Goal: Transaction & Acquisition: Purchase product/service

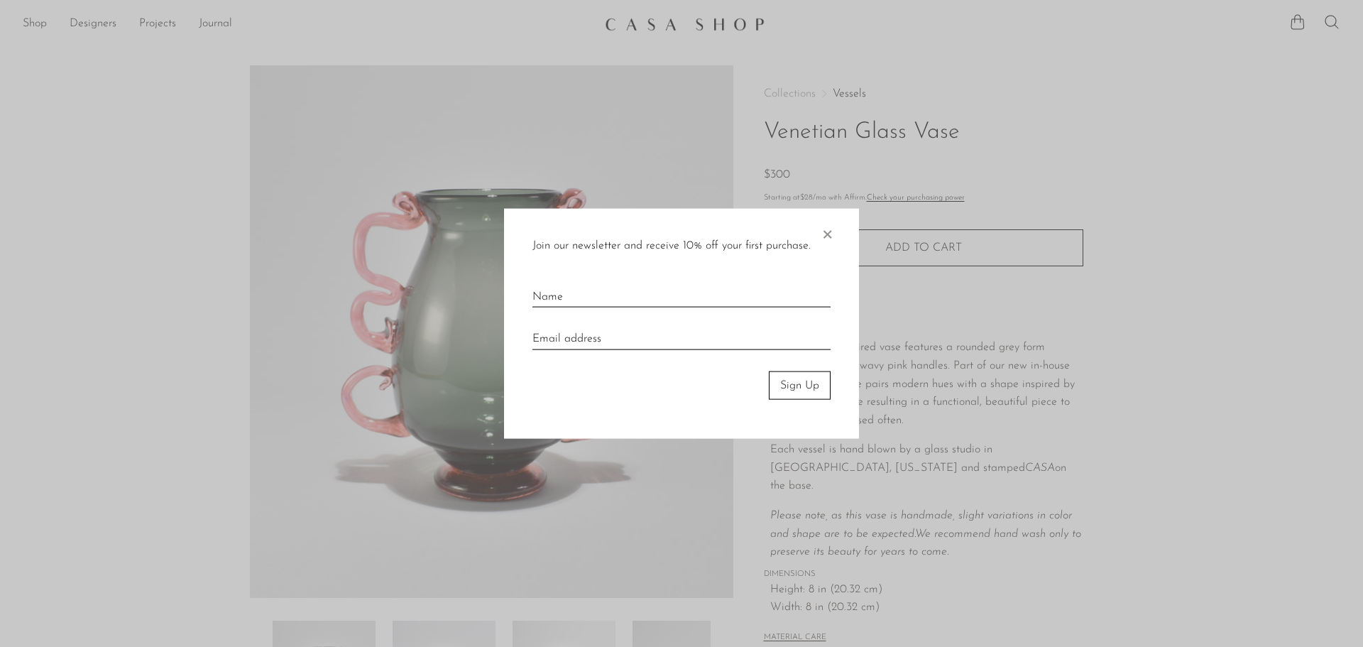
click at [831, 229] on span "×" at bounding box center [827, 230] width 14 height 45
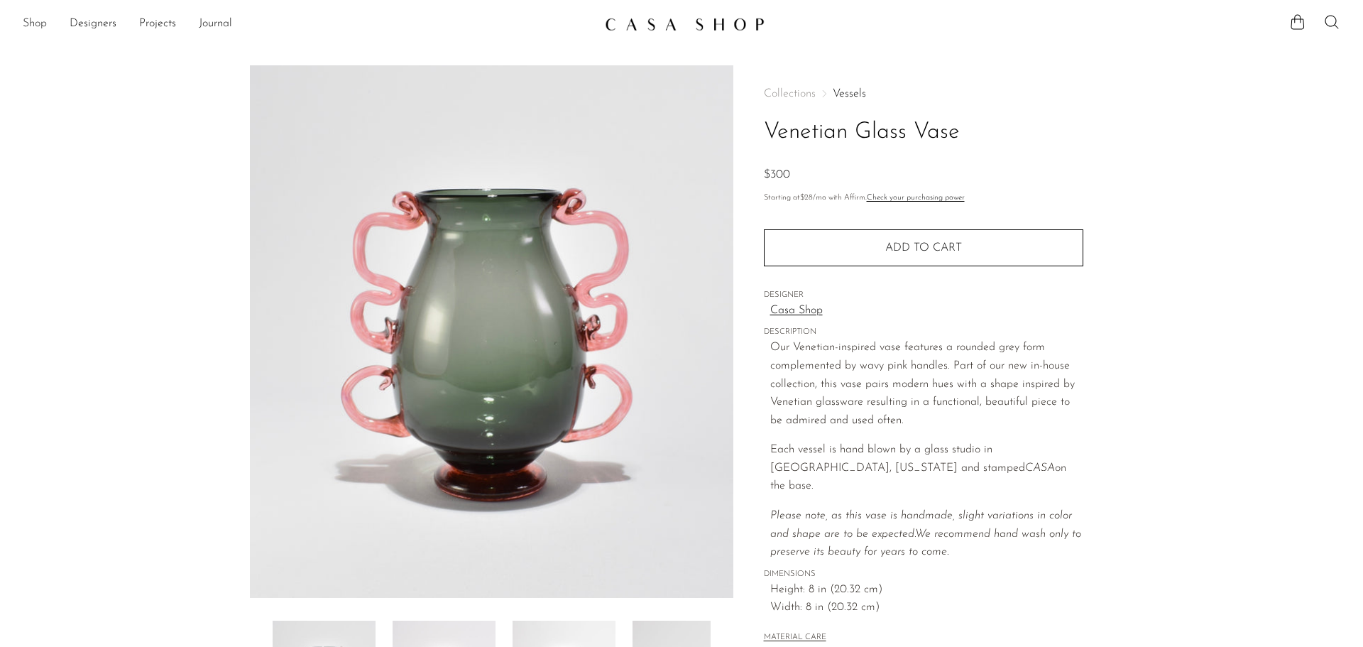
click at [39, 21] on link "Shop" at bounding box center [35, 24] width 24 height 18
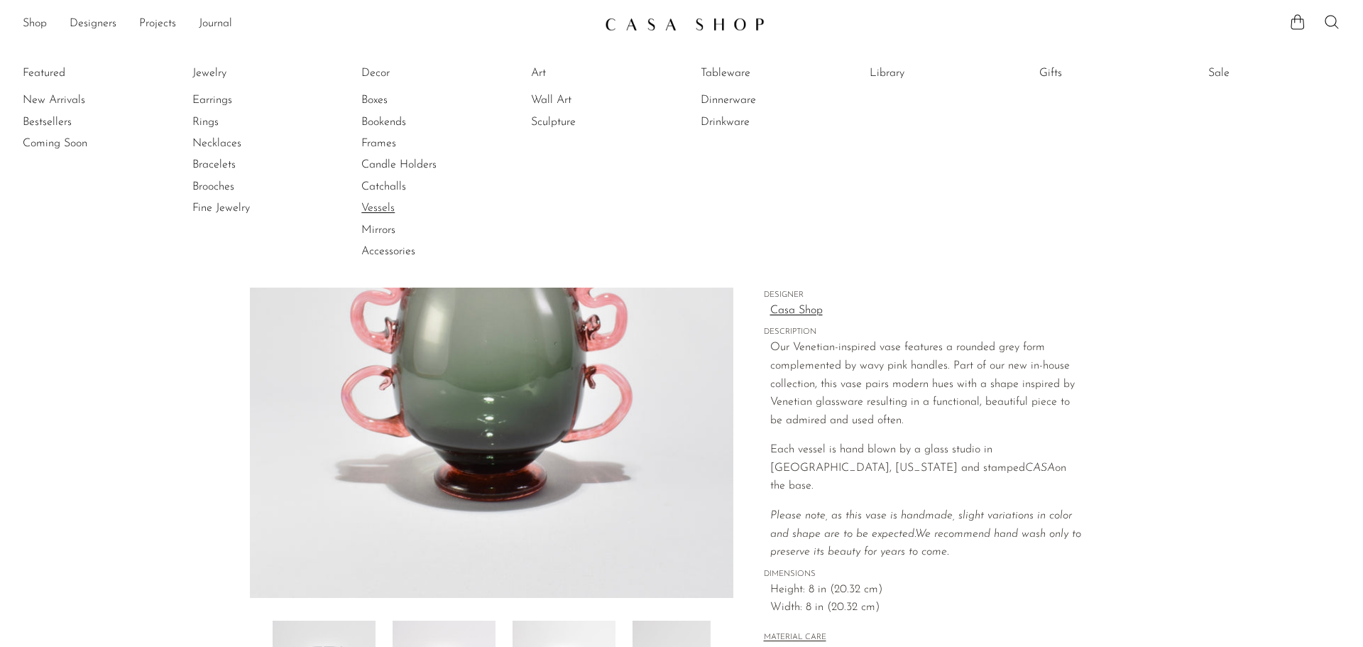
click at [384, 206] on link "Vessels" at bounding box center [414, 208] width 107 height 16
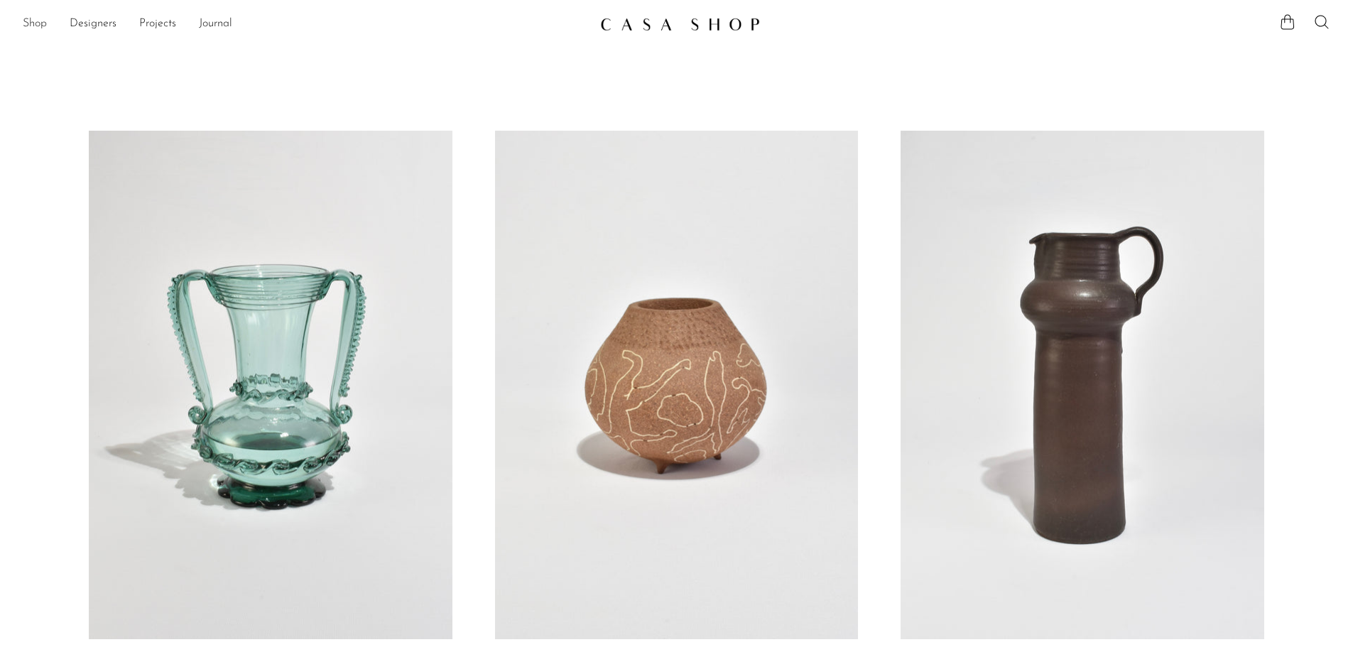
click at [33, 25] on link "Shop" at bounding box center [35, 24] width 24 height 18
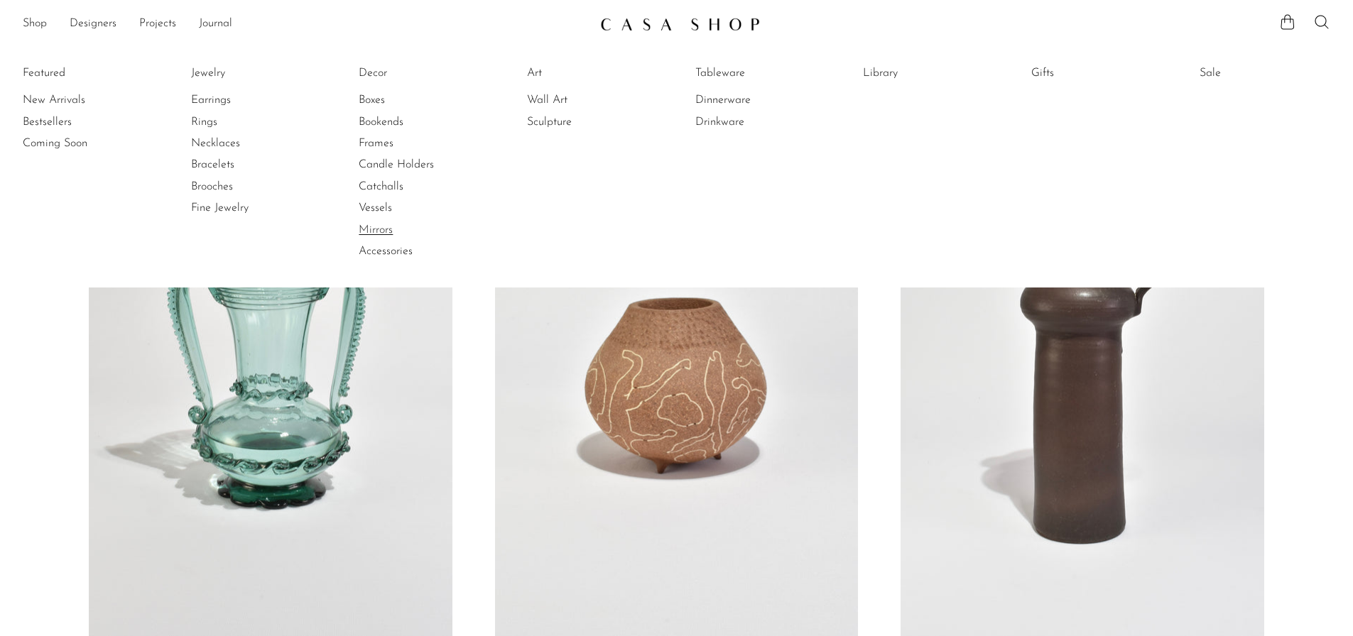
click at [383, 232] on link "Mirrors" at bounding box center [412, 230] width 107 height 16
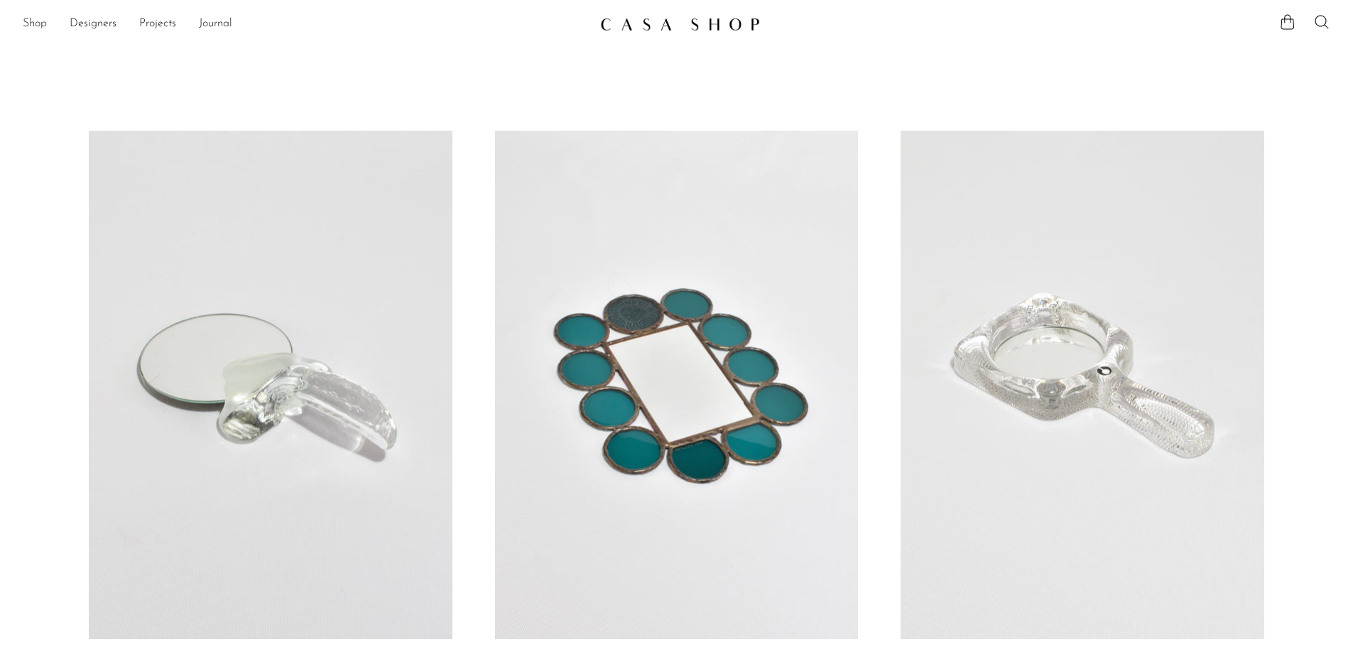
click at [31, 23] on link "Shop" at bounding box center [35, 24] width 24 height 18
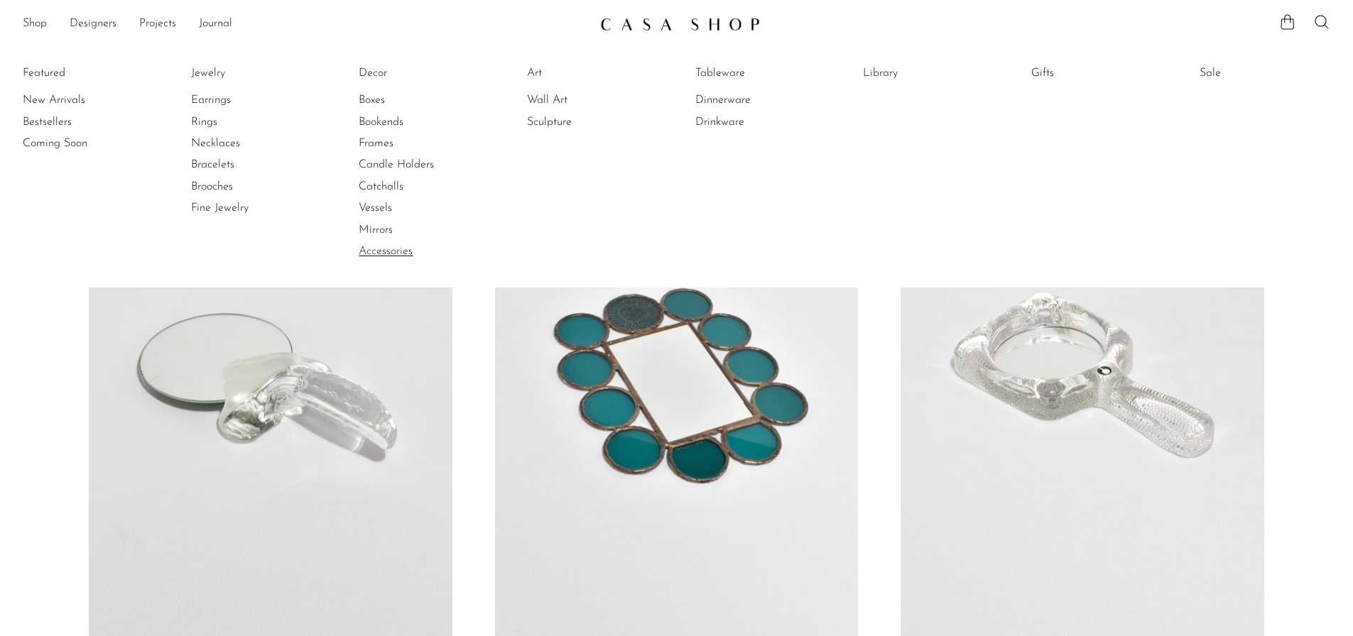
click at [397, 254] on link "Accessories" at bounding box center [412, 252] width 107 height 16
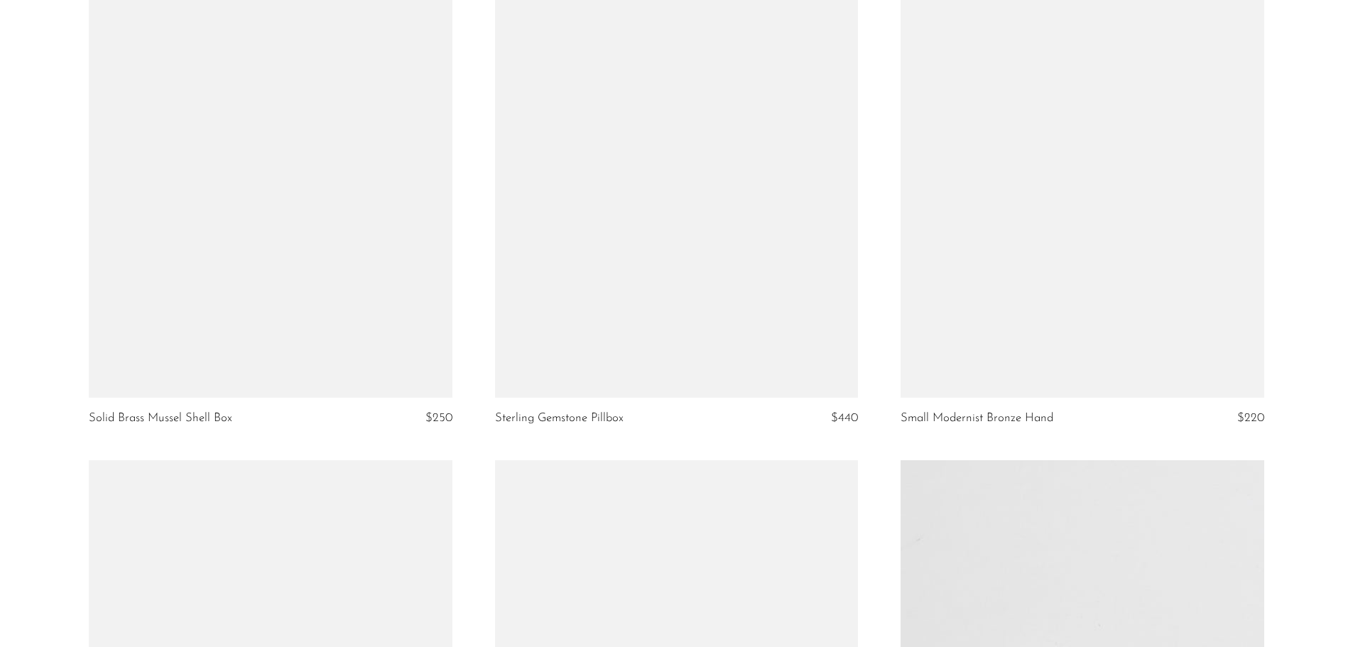
scroll to position [1385, 0]
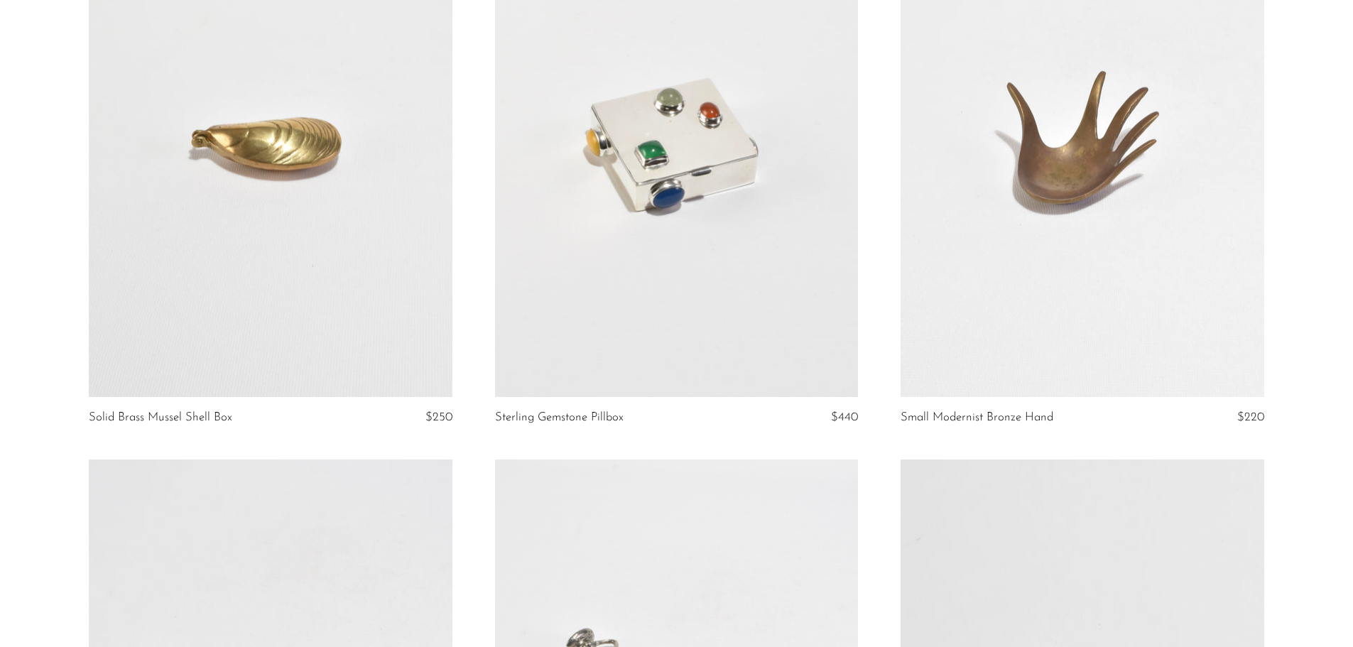
click at [1163, 205] on link at bounding box center [1081, 143] width 363 height 508
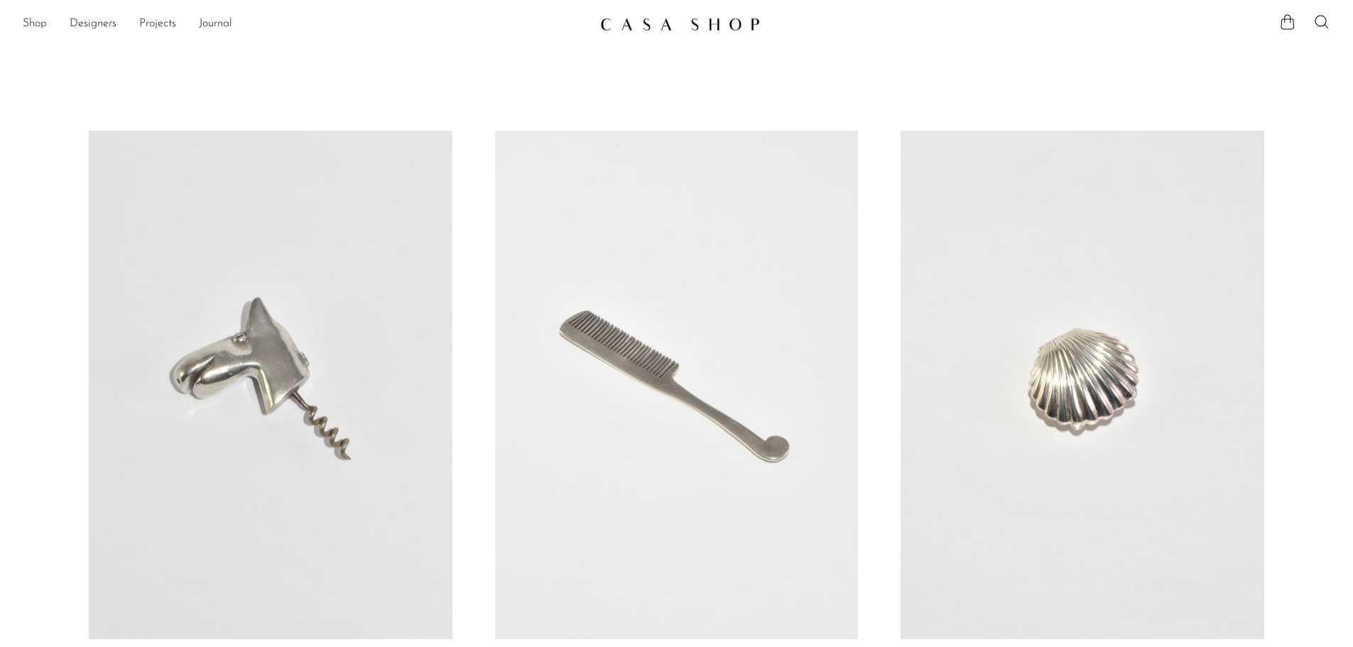
click at [40, 24] on link "Shop" at bounding box center [35, 24] width 24 height 18
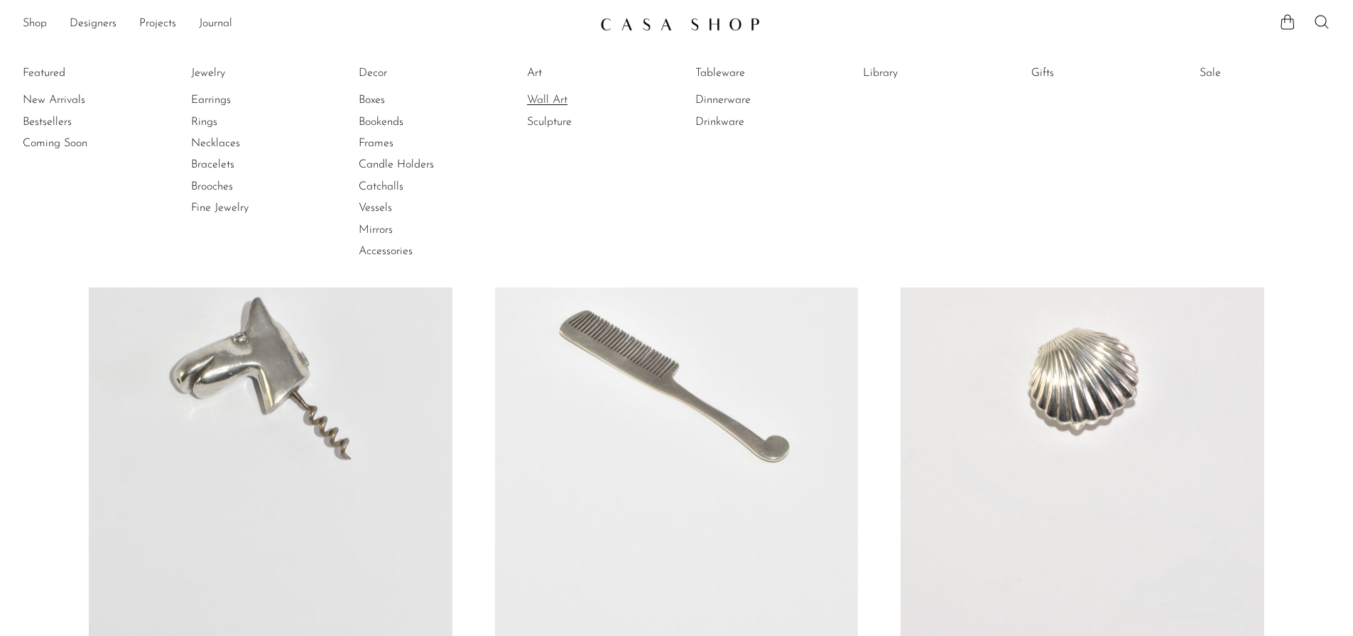
click at [566, 94] on link "Wall Art" at bounding box center [580, 100] width 107 height 16
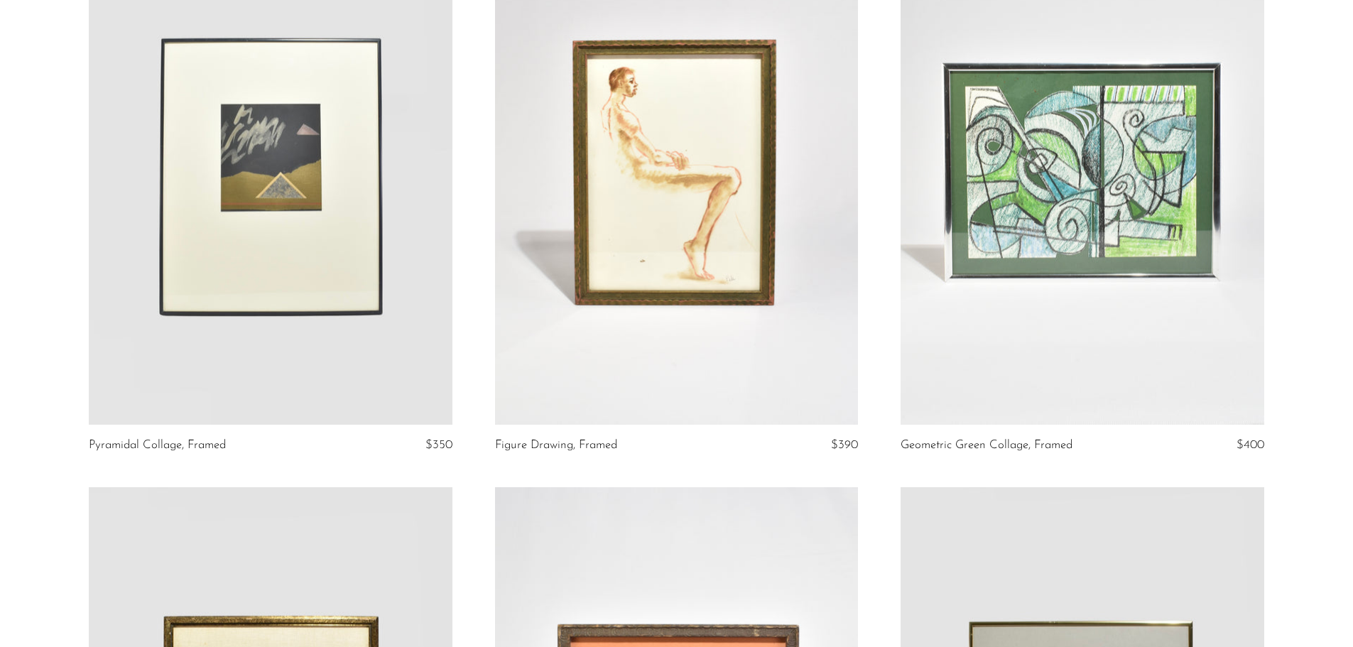
scroll to position [225, 0]
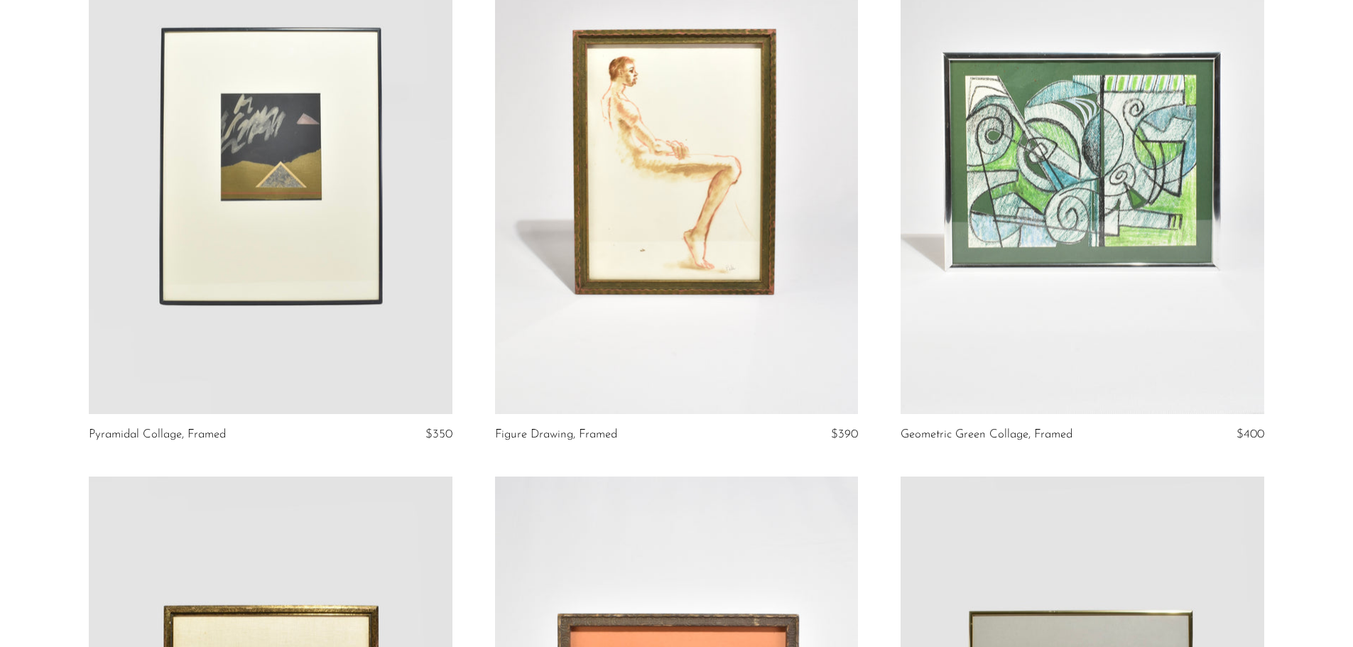
click at [1180, 293] on link at bounding box center [1081, 160] width 363 height 508
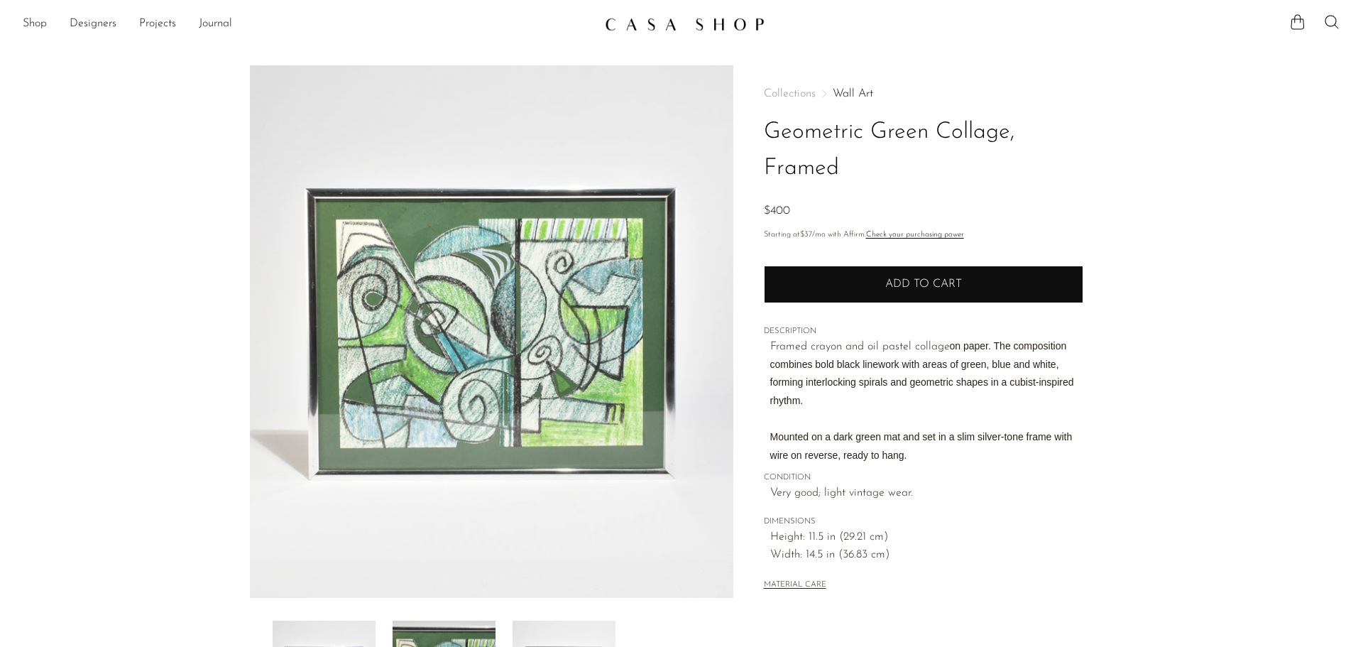
click at [898, 295] on button "Add to cart" at bounding box center [924, 284] width 320 height 37
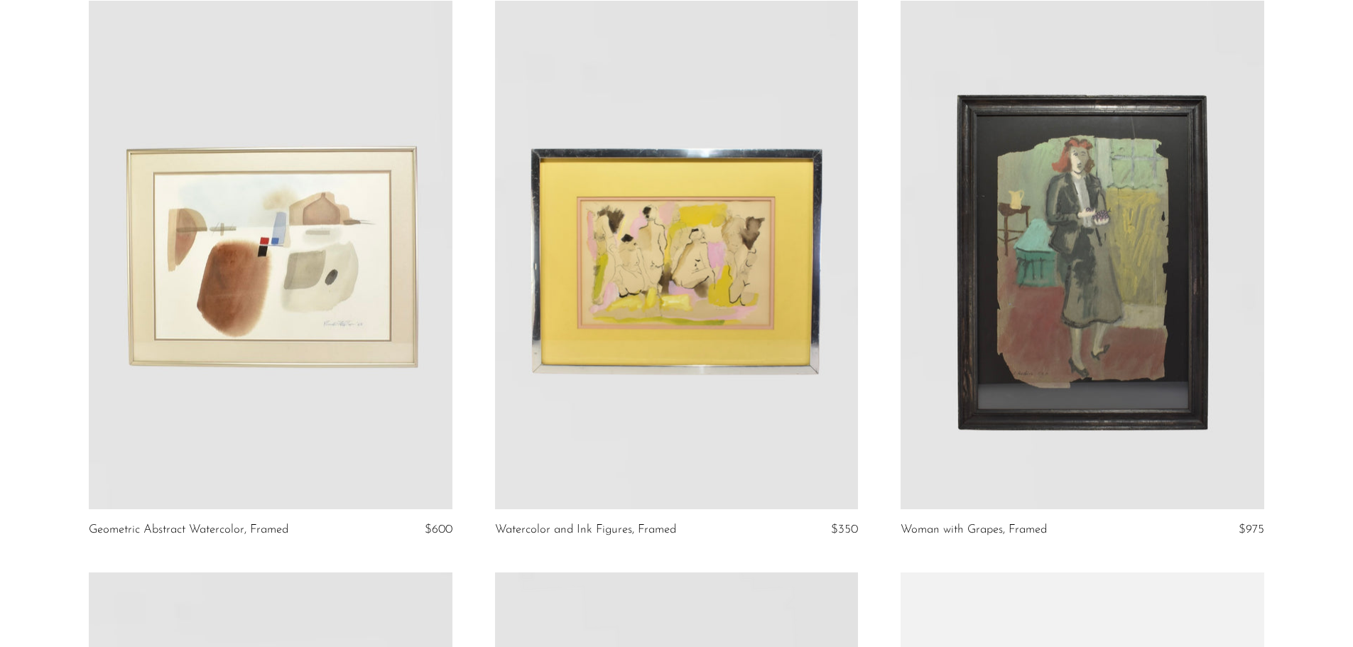
scroll to position [1856, 0]
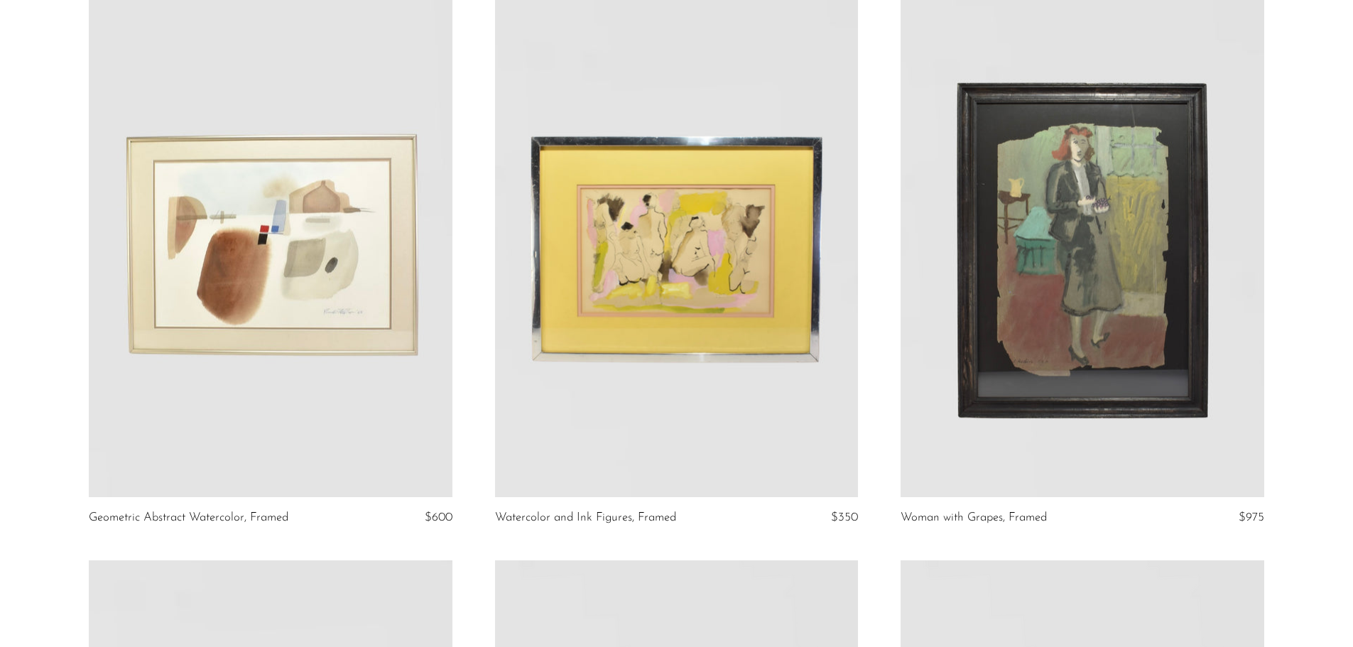
click at [1191, 338] on link at bounding box center [1081, 243] width 363 height 508
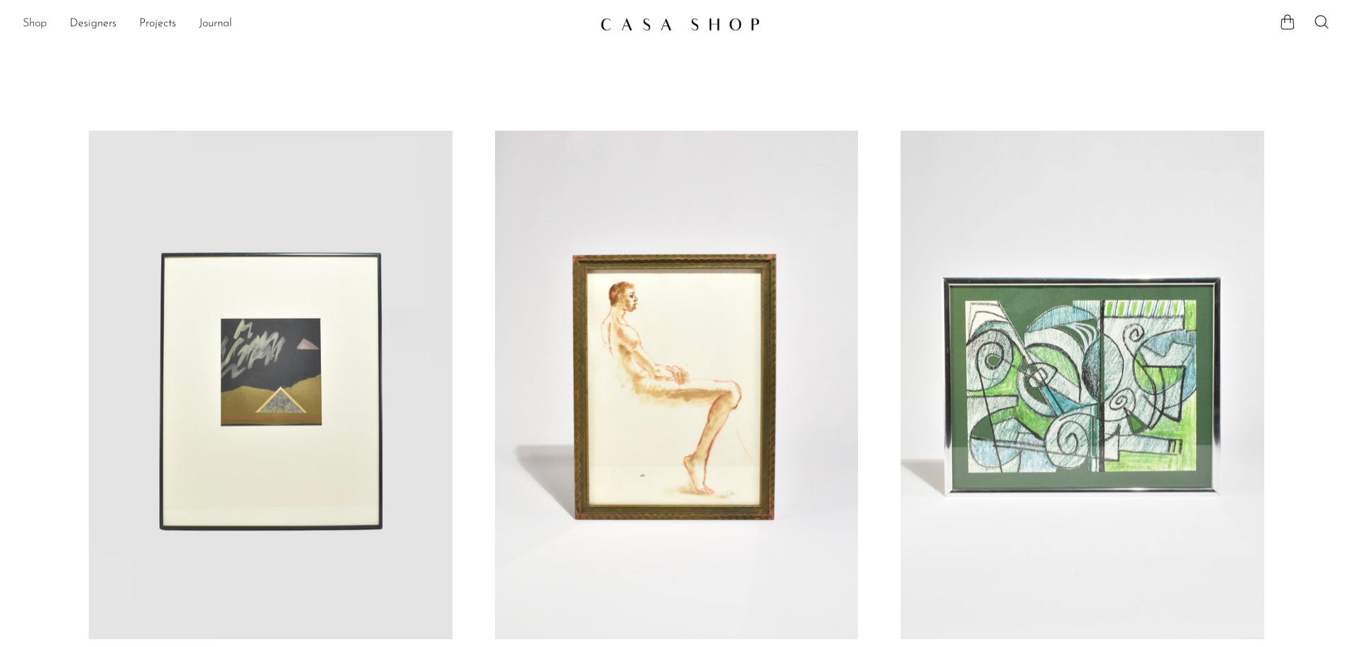
click at [34, 19] on link "Shop" at bounding box center [35, 24] width 24 height 18
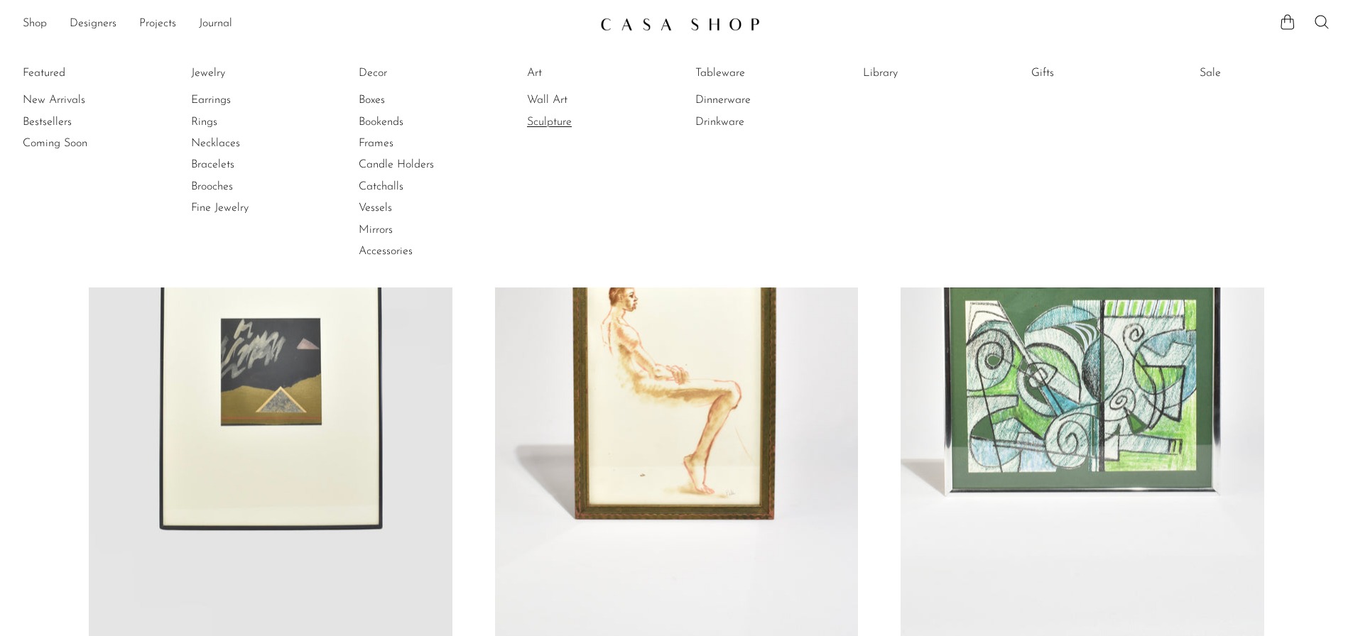
click at [556, 122] on link "Sculpture" at bounding box center [580, 122] width 107 height 16
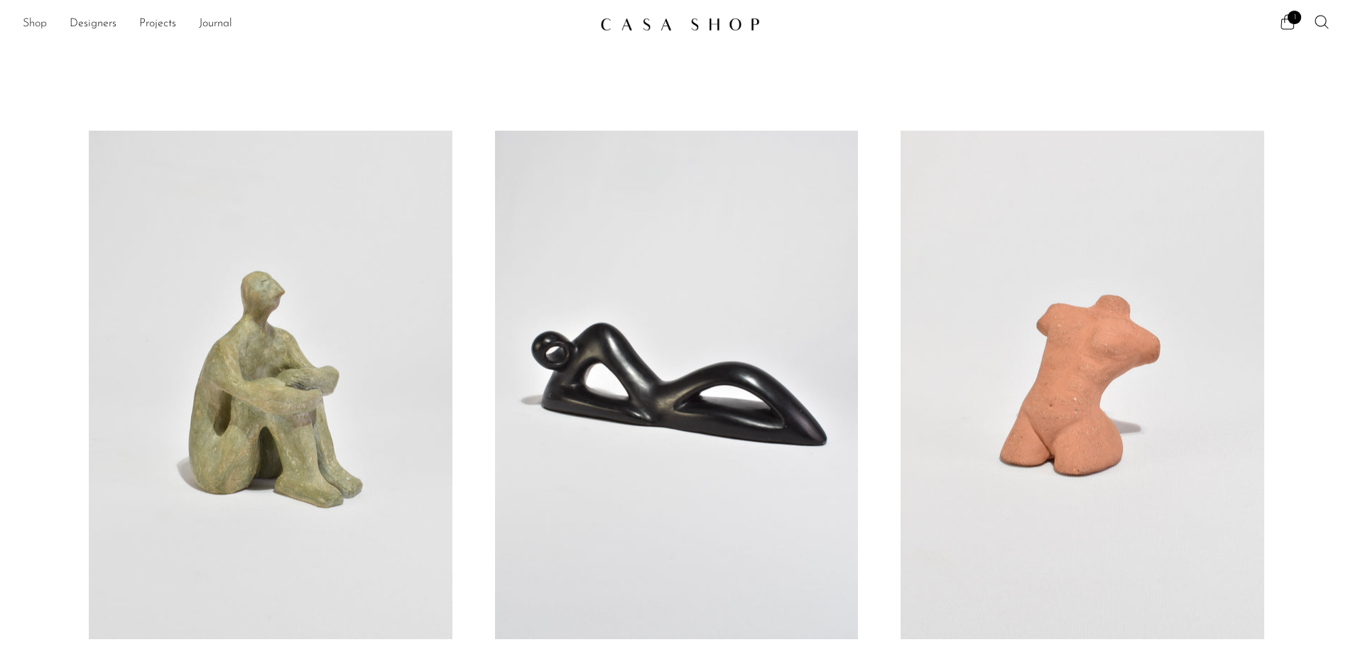
click at [38, 21] on link "Shop" at bounding box center [35, 24] width 24 height 18
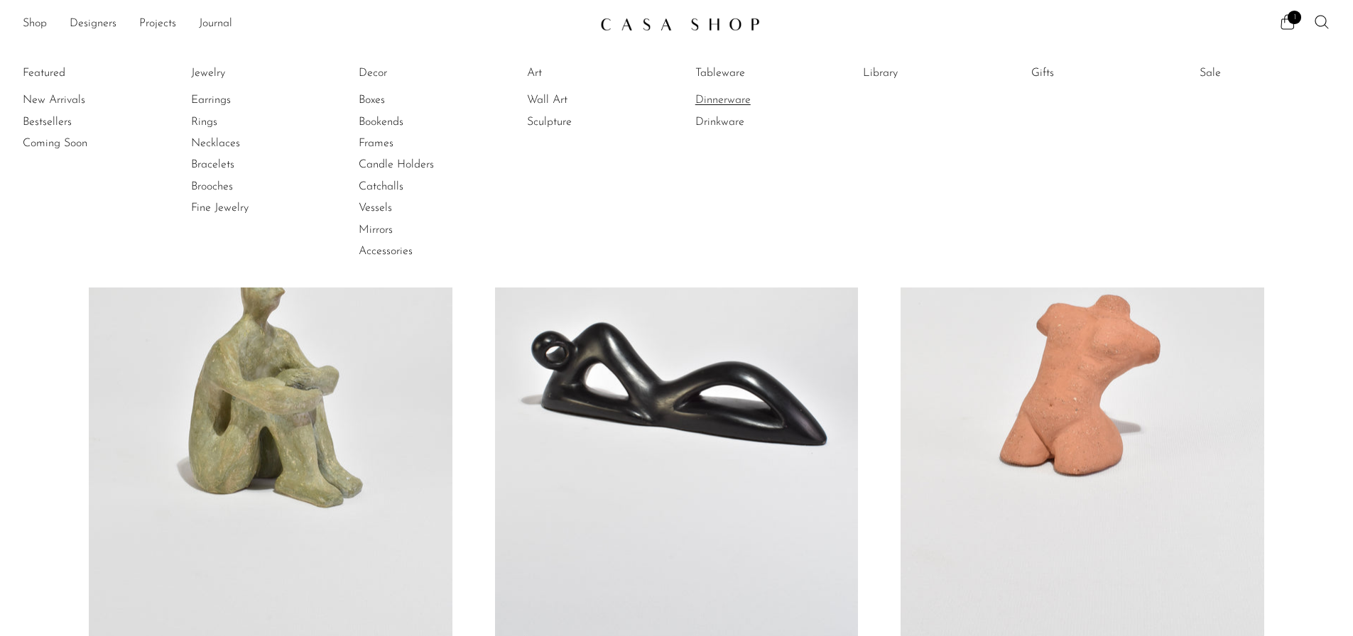
click at [726, 101] on link "Dinnerware" at bounding box center [748, 100] width 107 height 16
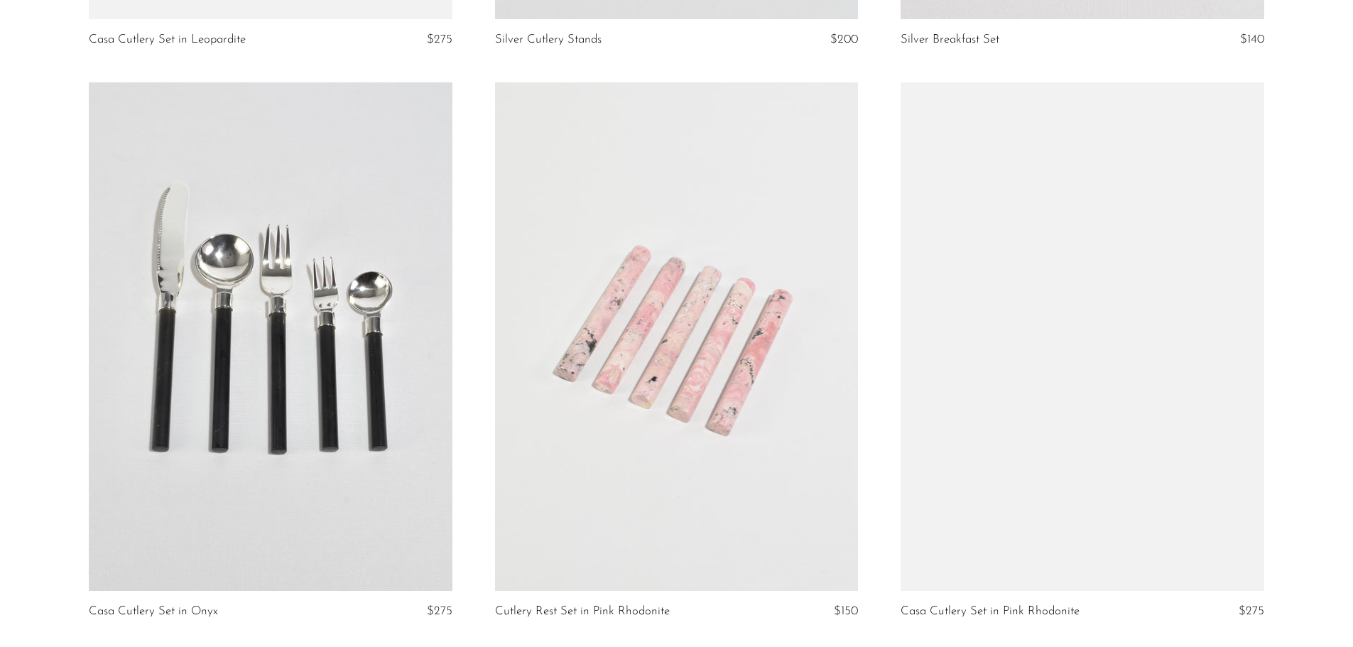
scroll to position [3488, 0]
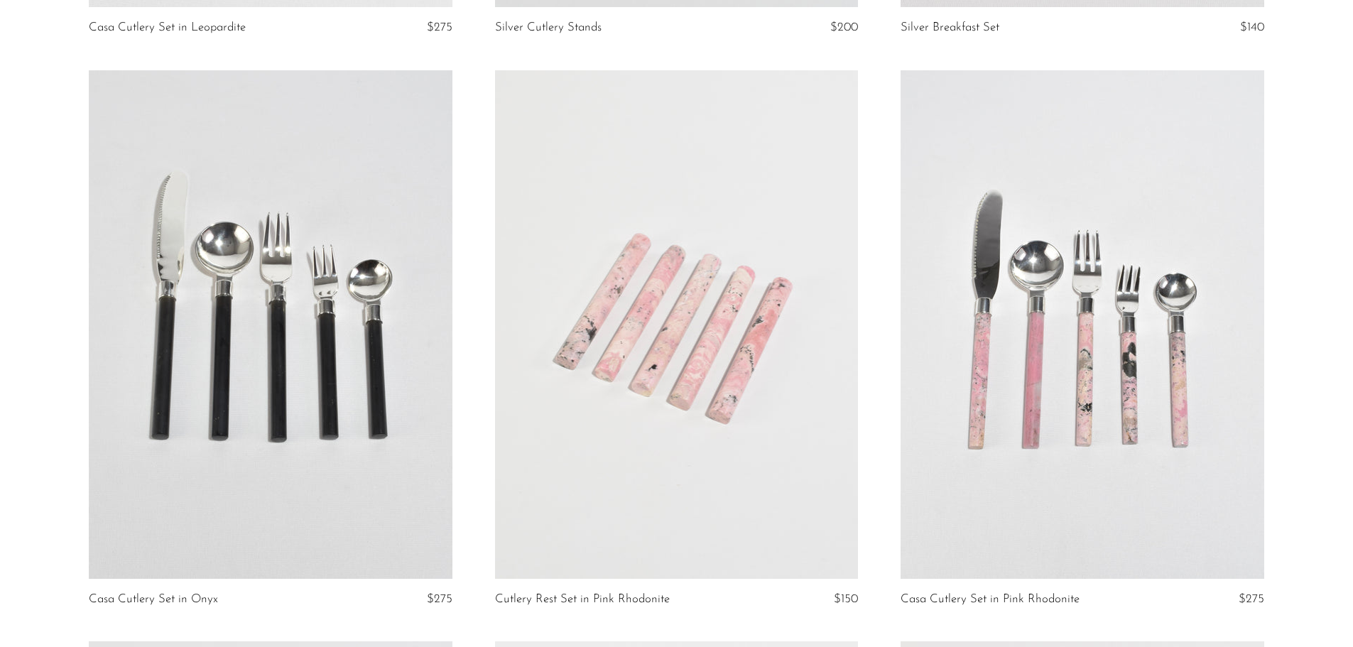
click at [1207, 629] on article "Casa Cutlery Set in Pink Rhodonite $275" at bounding box center [1081, 355] width 405 height 571
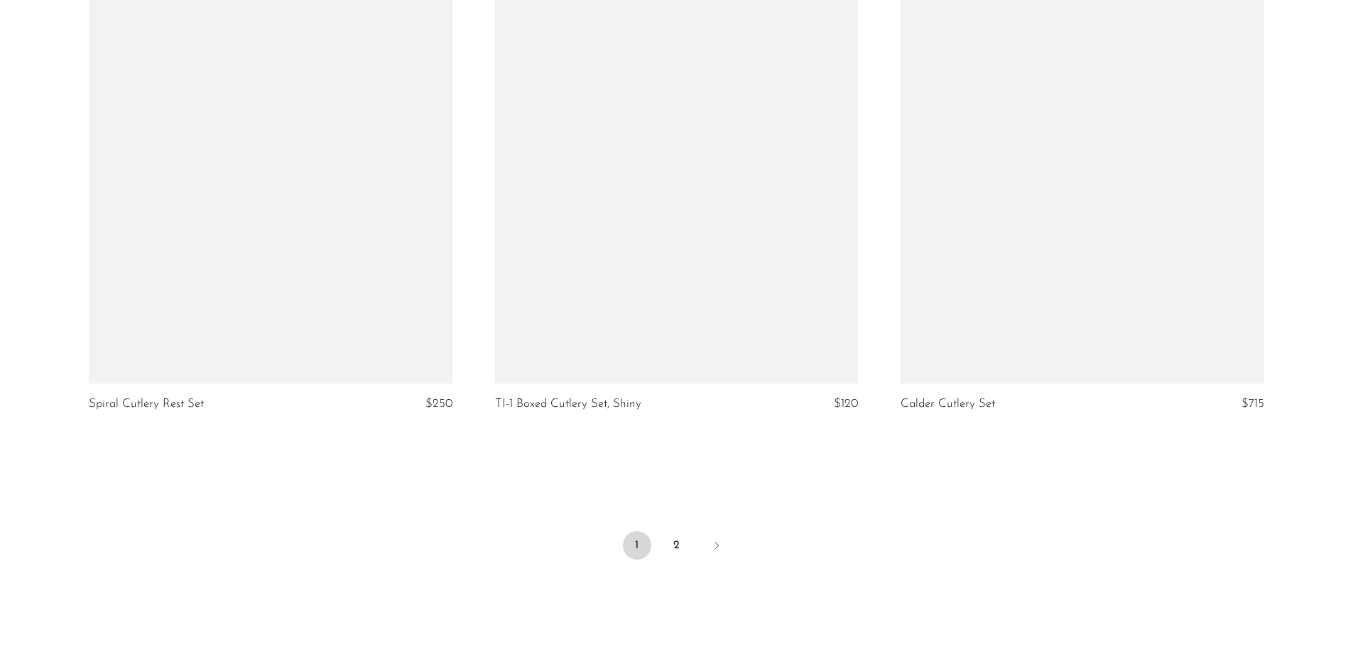
scroll to position [6670, 0]
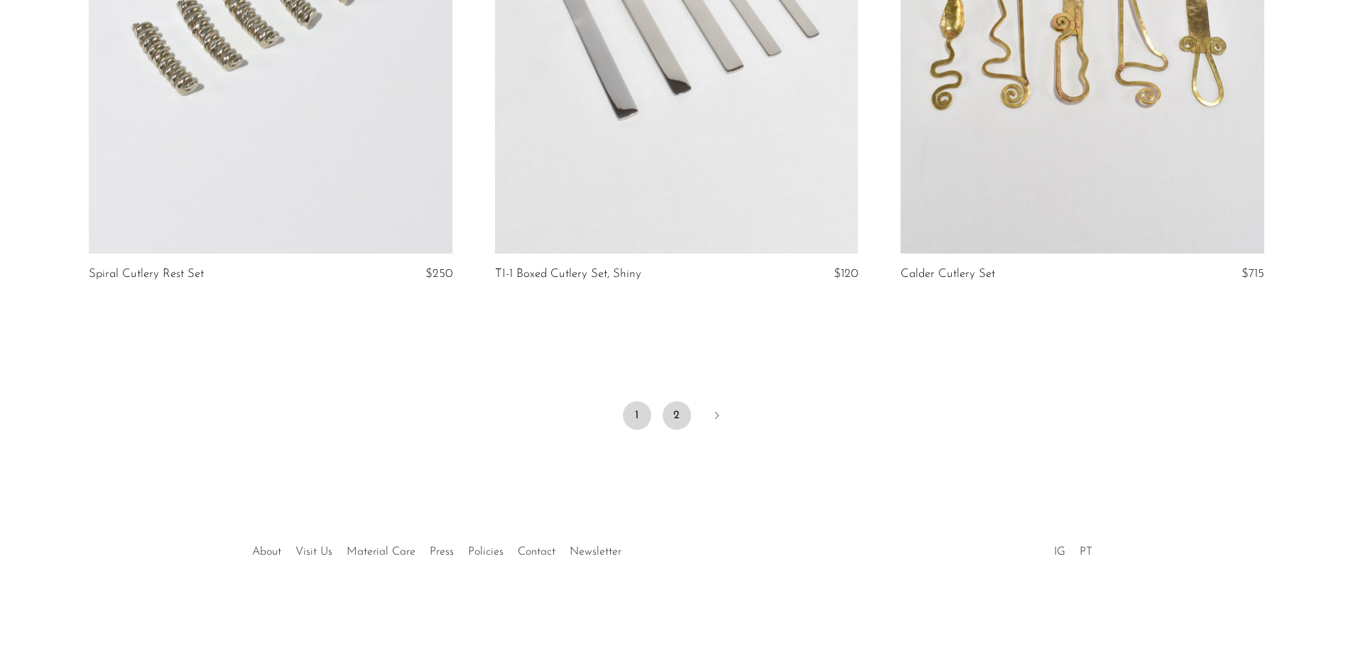
click at [675, 412] on link "2" at bounding box center [677, 415] width 28 height 28
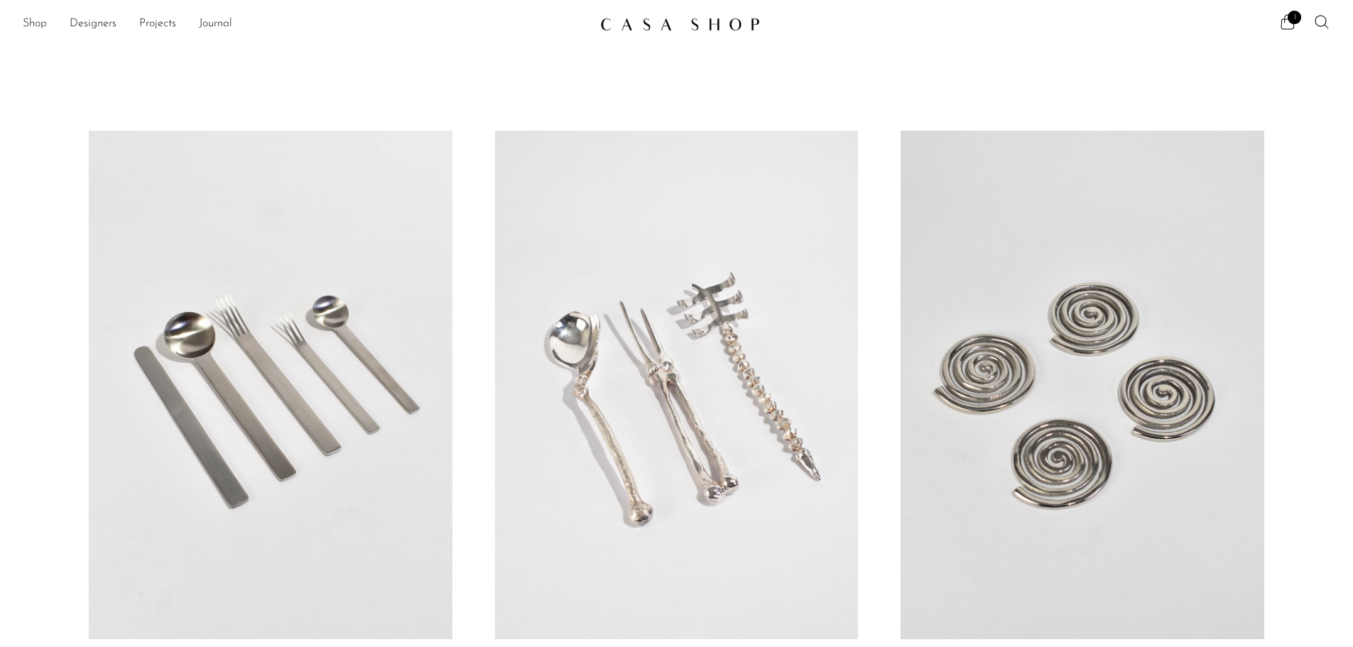
click at [37, 24] on link "Shop" at bounding box center [35, 24] width 24 height 18
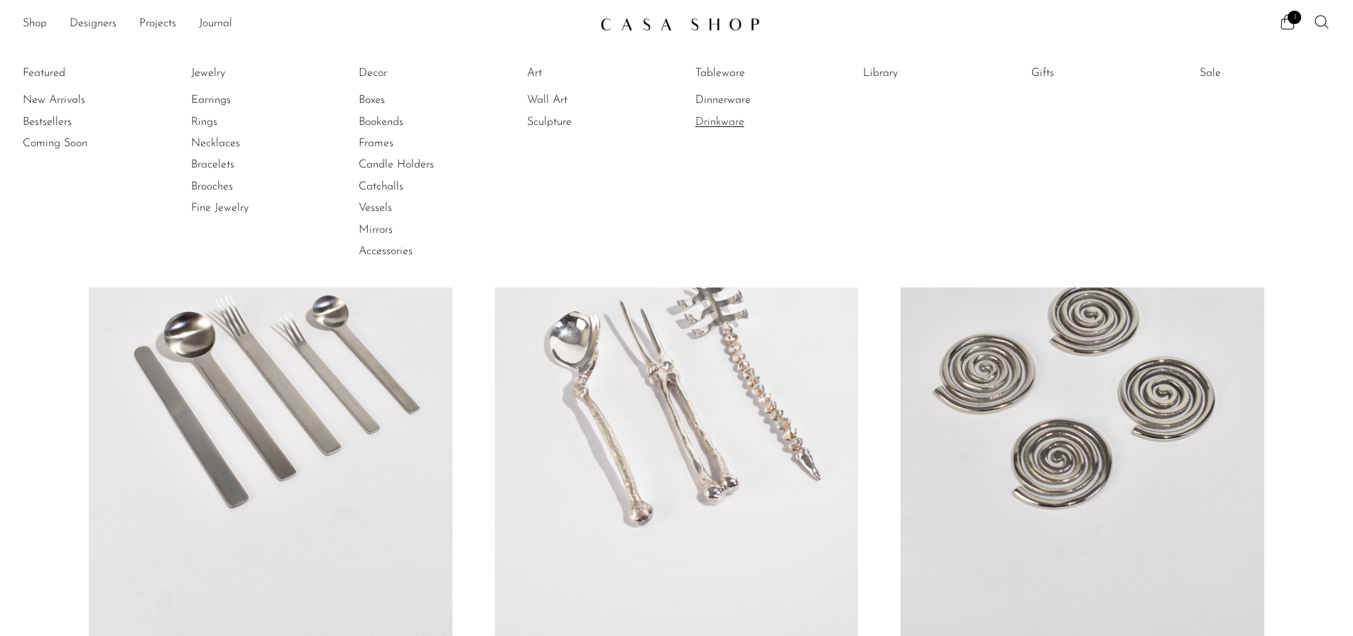
click at [730, 125] on link "Drinkware" at bounding box center [748, 122] width 107 height 16
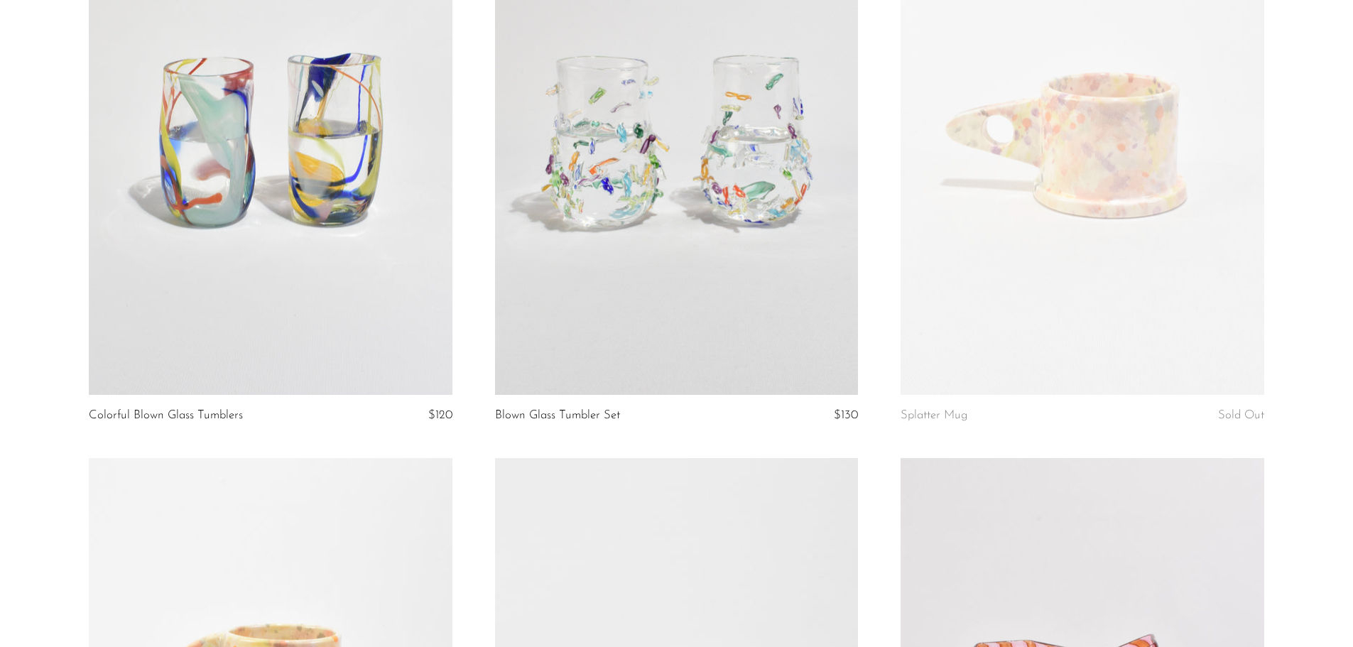
scroll to position [820, 0]
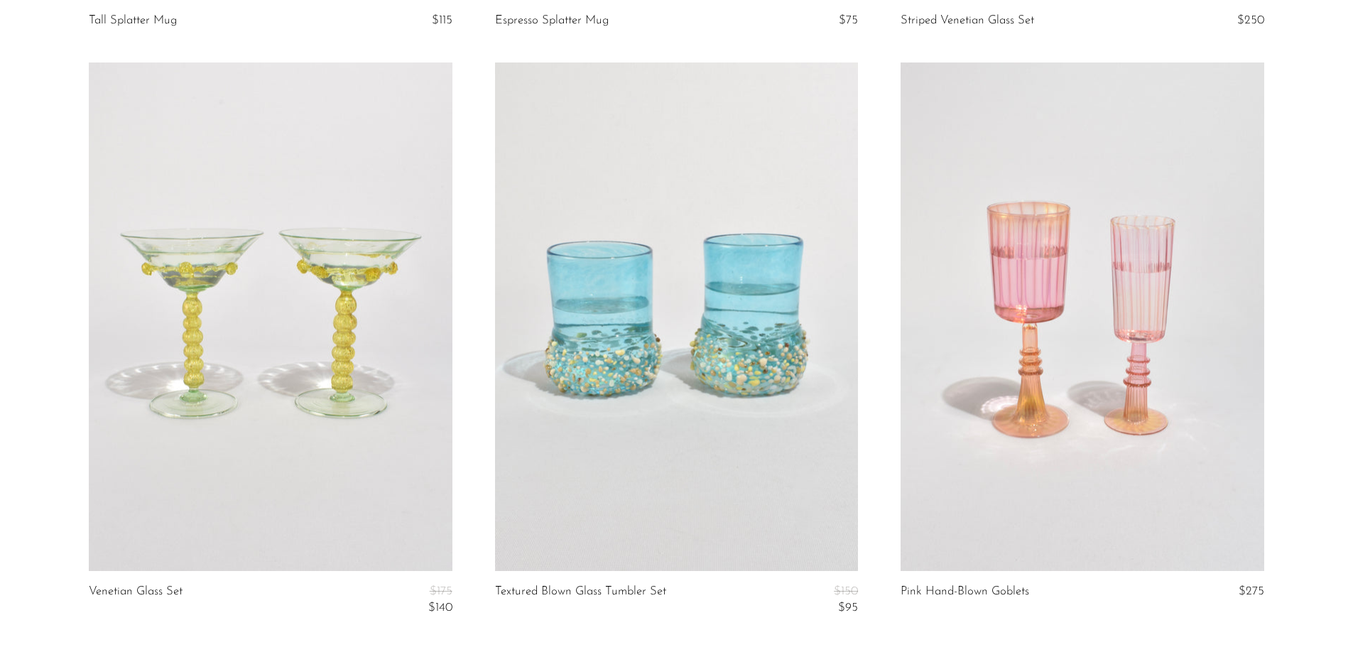
click at [1204, 604] on article "Pink Hand-Blown Goblets $275" at bounding box center [1081, 355] width 405 height 587
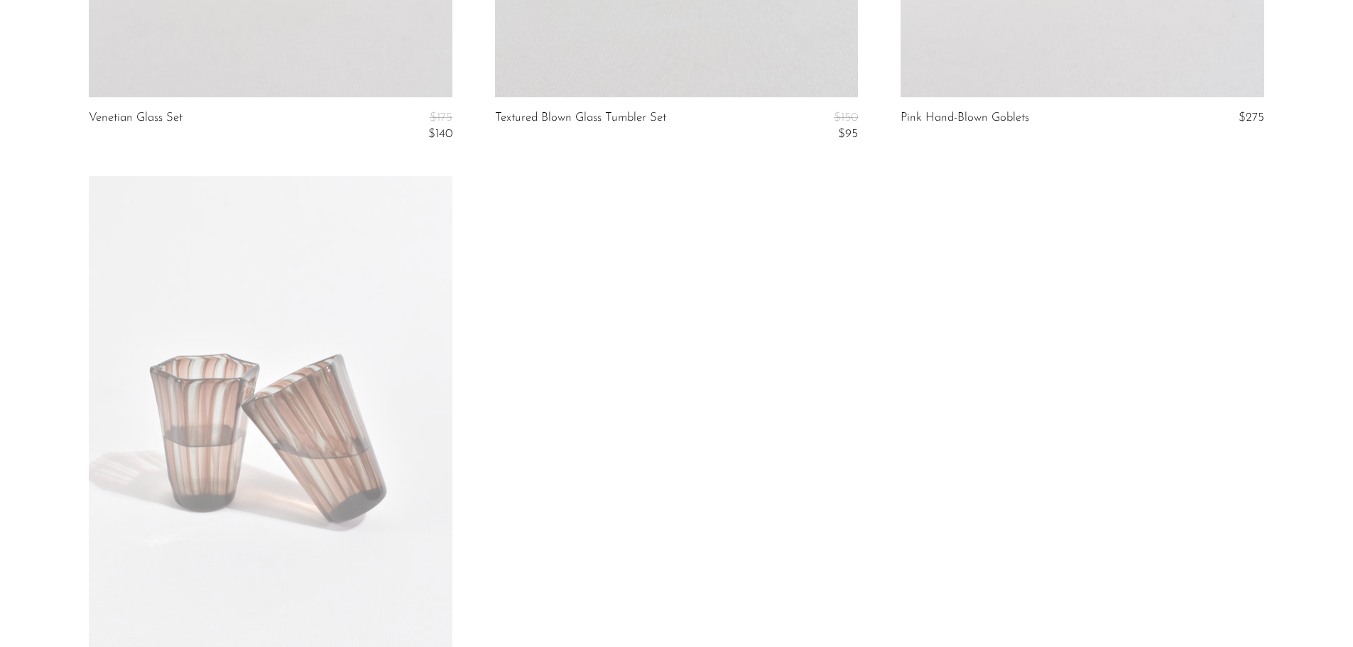
scroll to position [2284, 0]
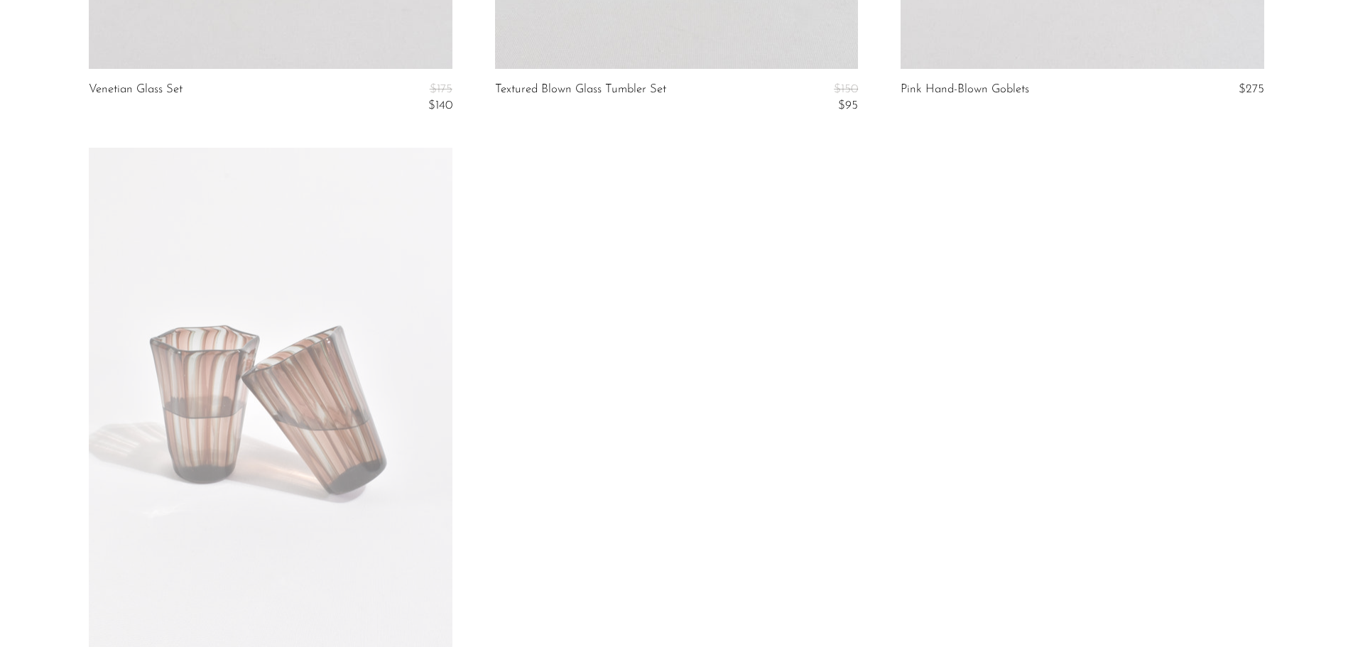
drag, startPoint x: 1133, startPoint y: 239, endPoint x: 1363, endPoint y: 332, distance: 247.9
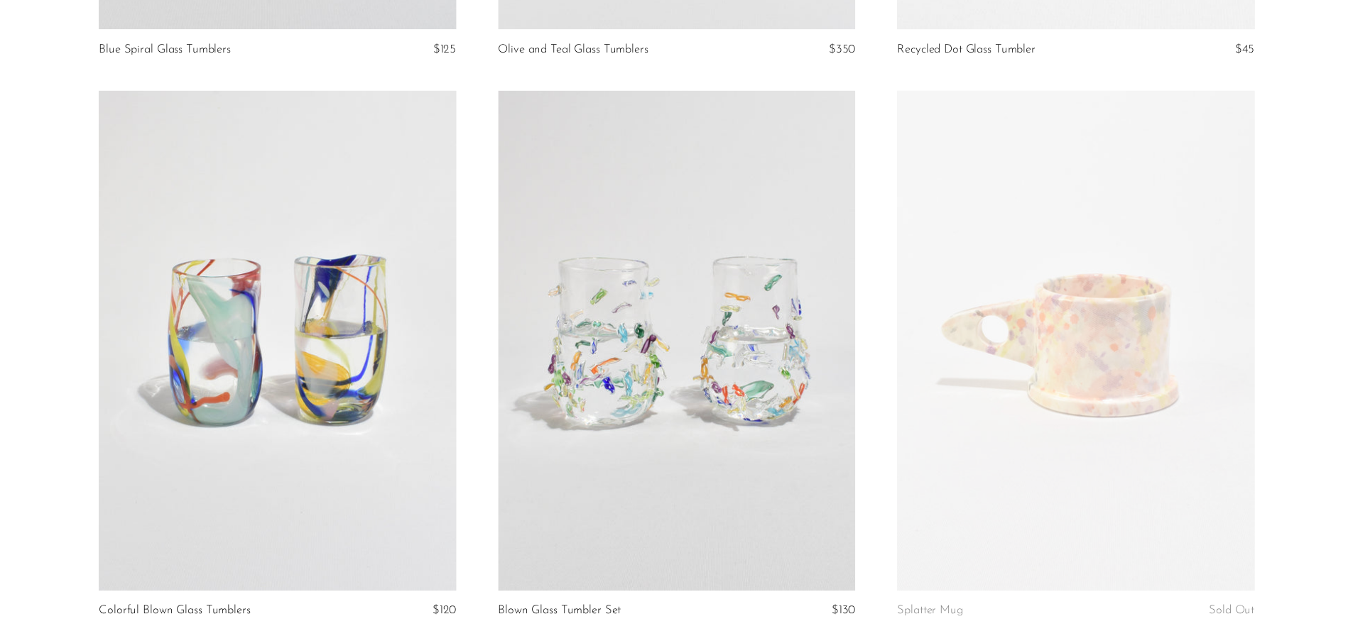
scroll to position [0, 0]
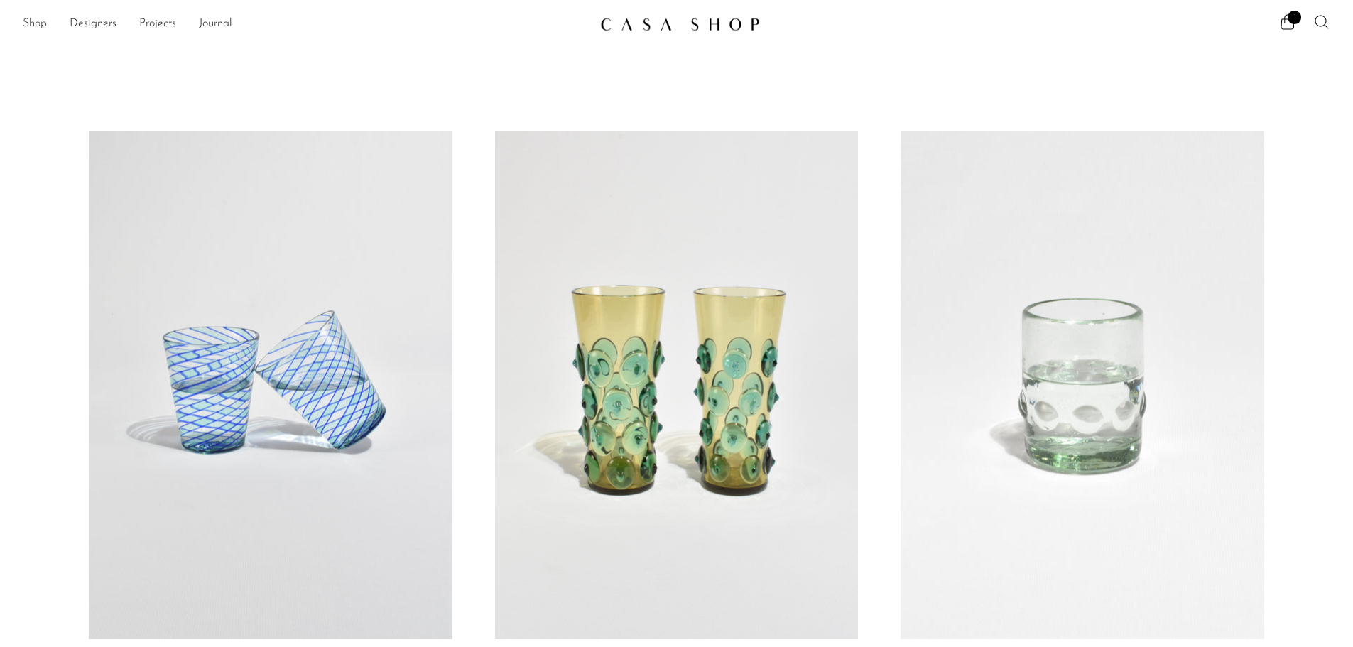
click at [40, 26] on link "Shop" at bounding box center [35, 24] width 24 height 18
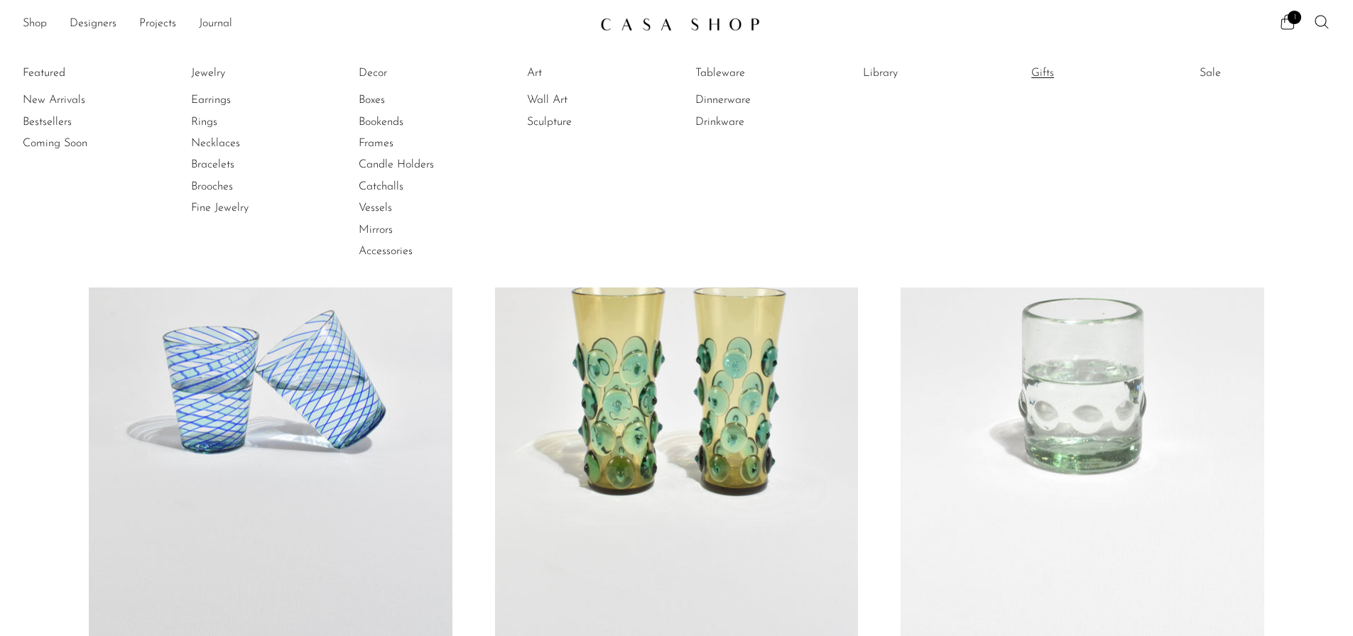
click at [1050, 73] on link "Gifts" at bounding box center [1084, 73] width 107 height 16
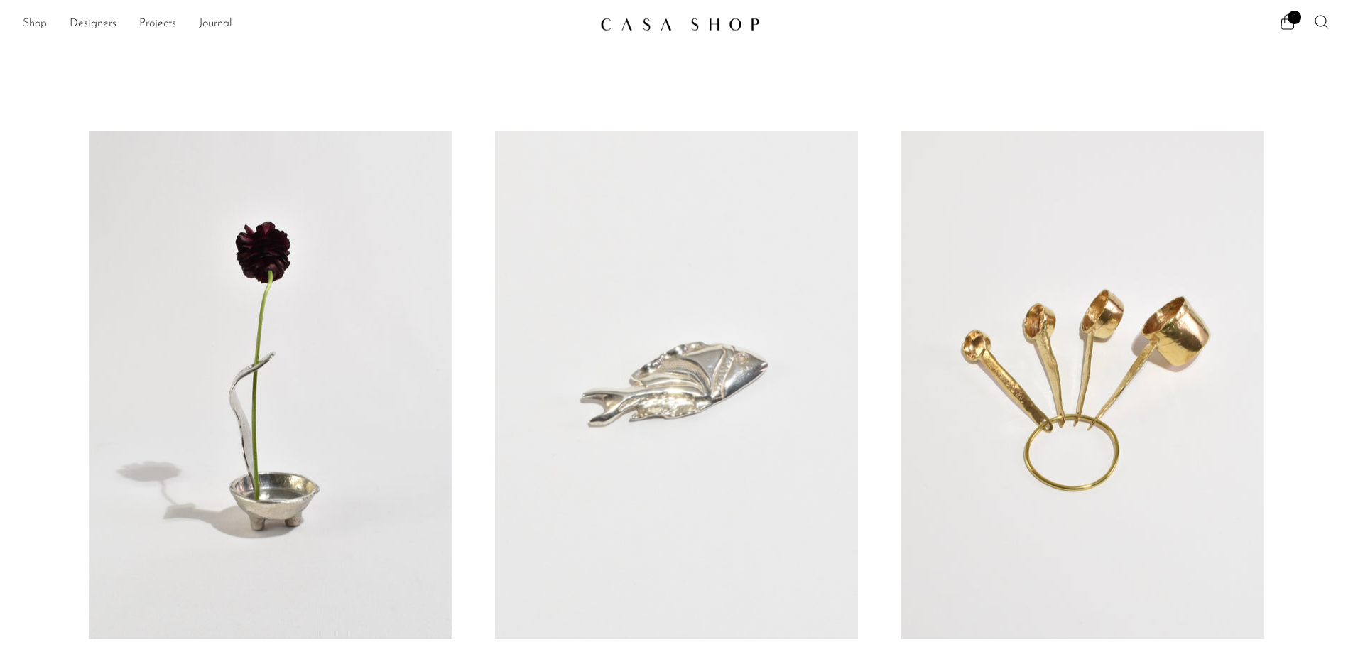
click at [36, 24] on link "Shop" at bounding box center [35, 24] width 24 height 18
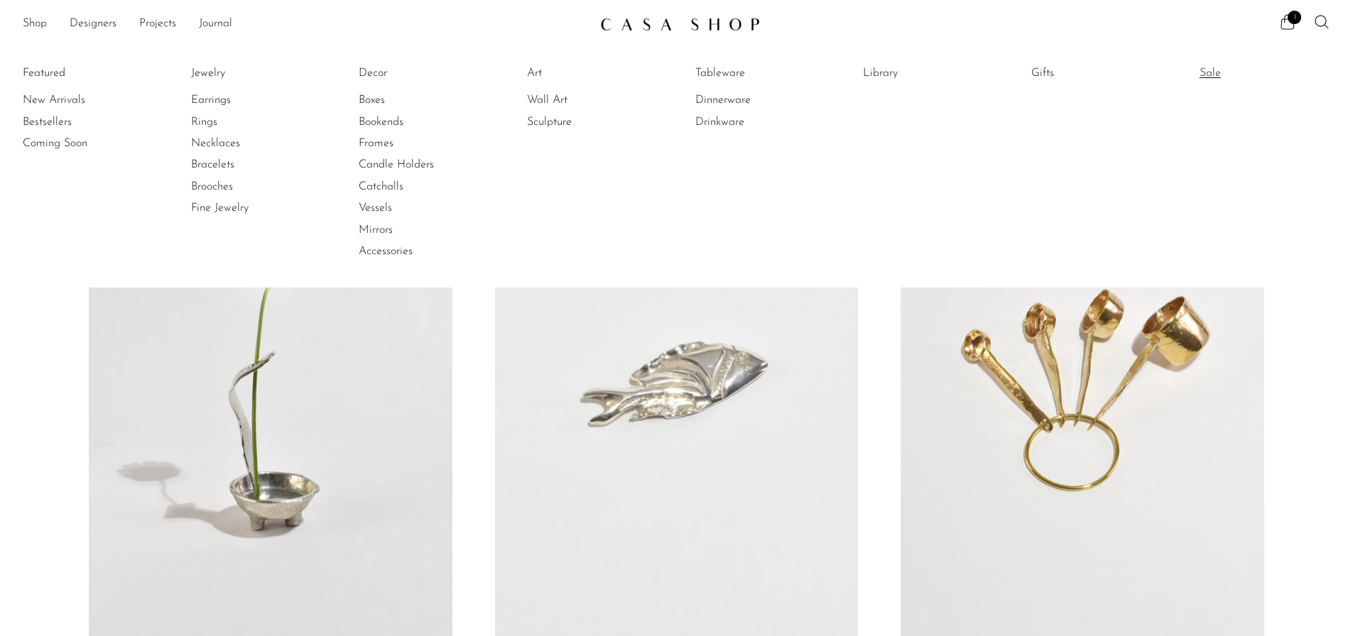
click at [1221, 72] on link "Sale" at bounding box center [1252, 73] width 107 height 16
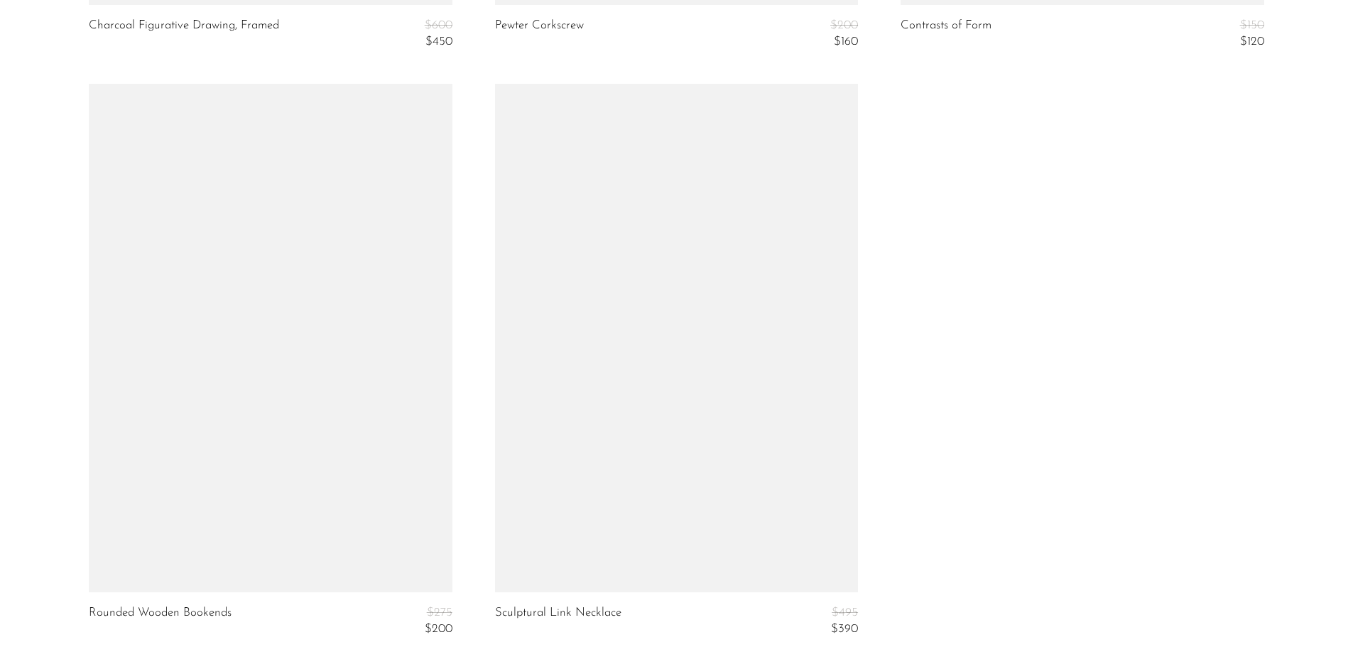
scroll to position [6538, 0]
